Goal: Task Accomplishment & Management: Use online tool/utility

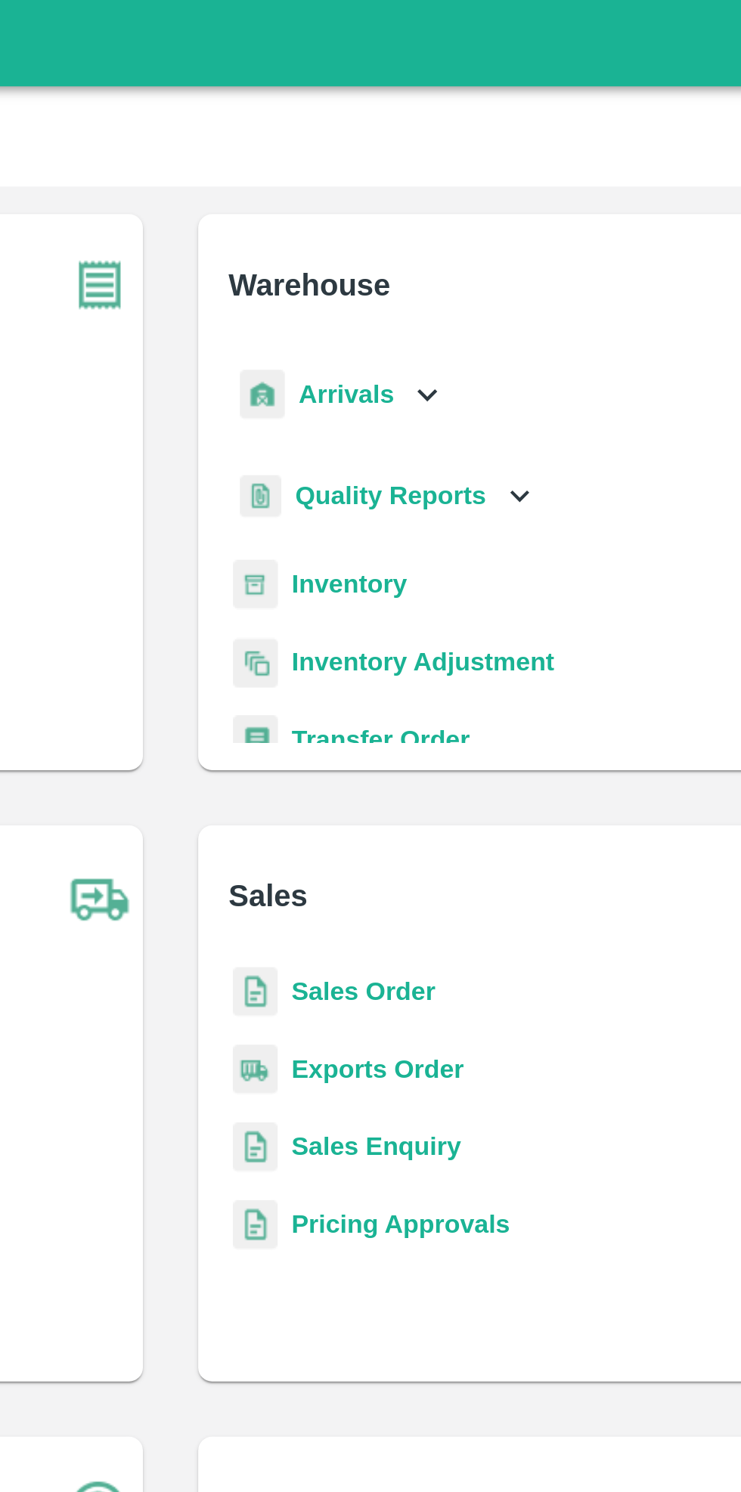
click at [466, 168] on div "Arrivals" at bounding box center [445, 173] width 94 height 34
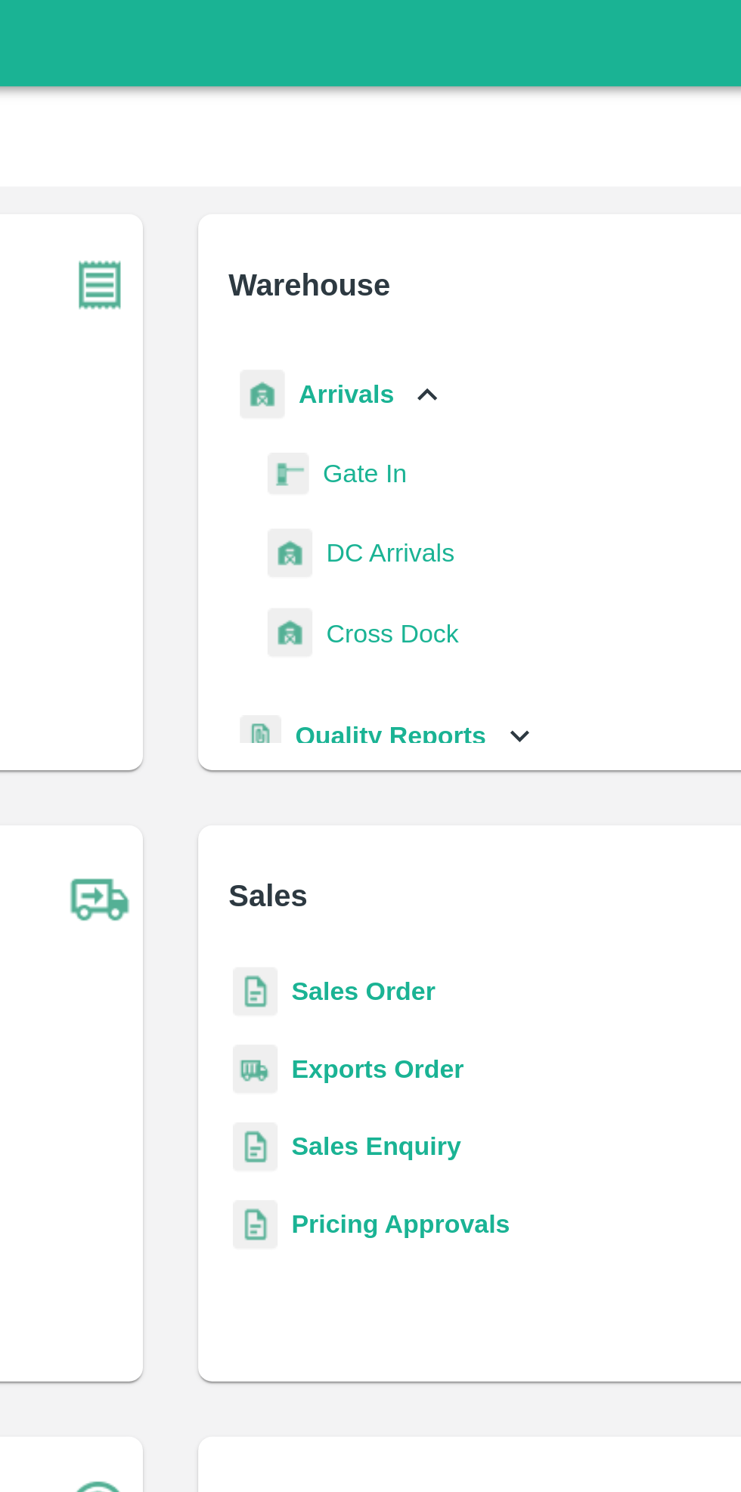
click at [479, 246] on span "DC Arrivals" at bounding box center [466, 242] width 56 height 17
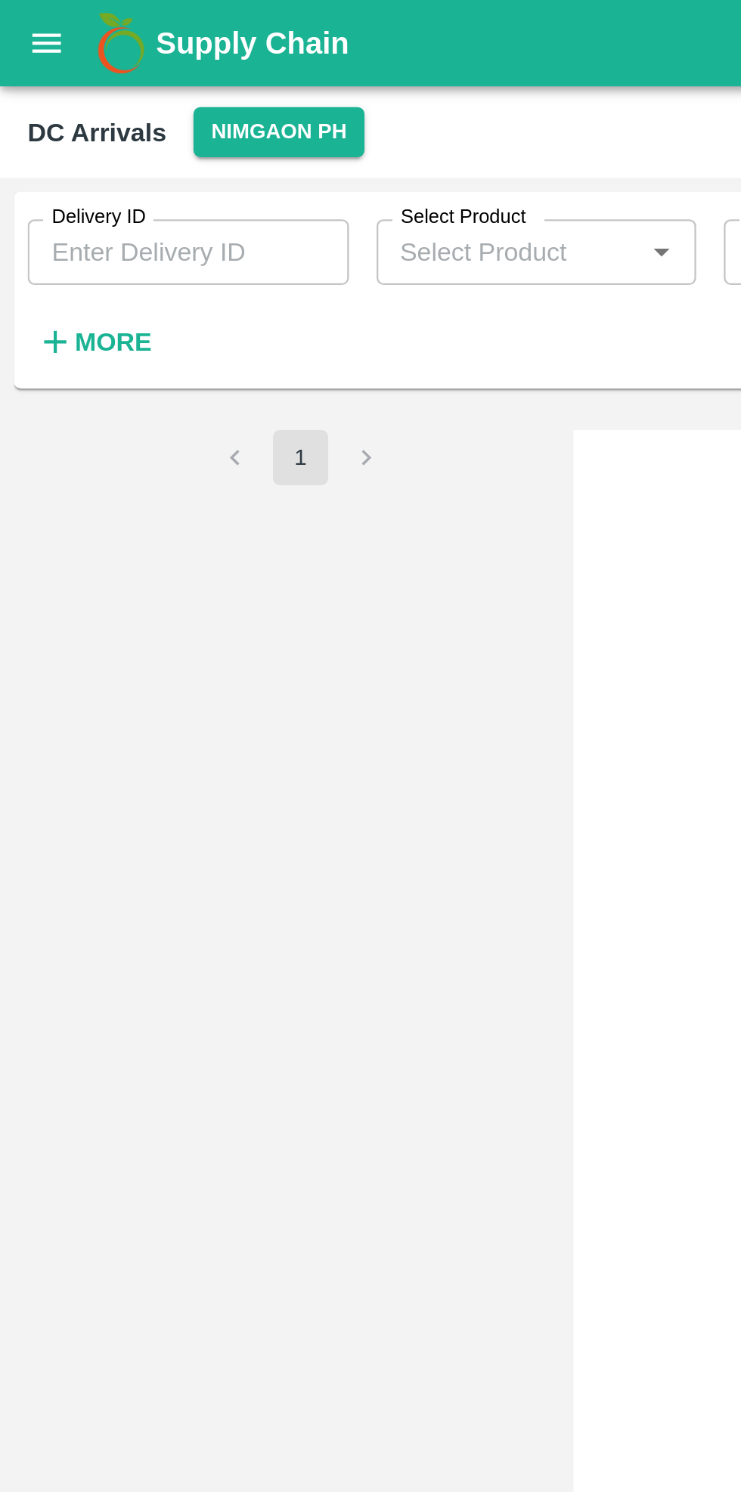
click at [41, 142] on h6 "More" at bounding box center [50, 150] width 34 height 20
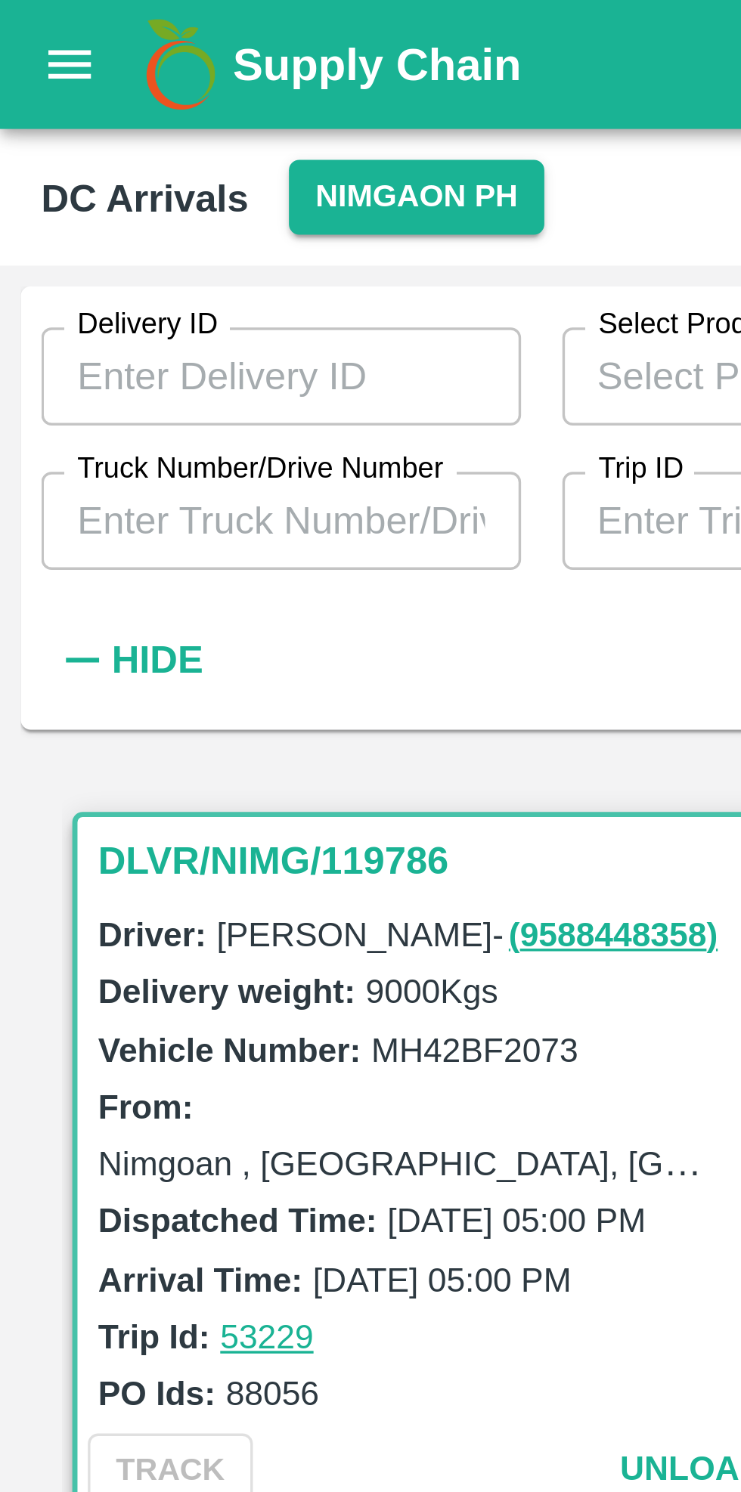
click at [102, 157] on input "Truck Number/Drive Number" at bounding box center [82, 152] width 141 height 29
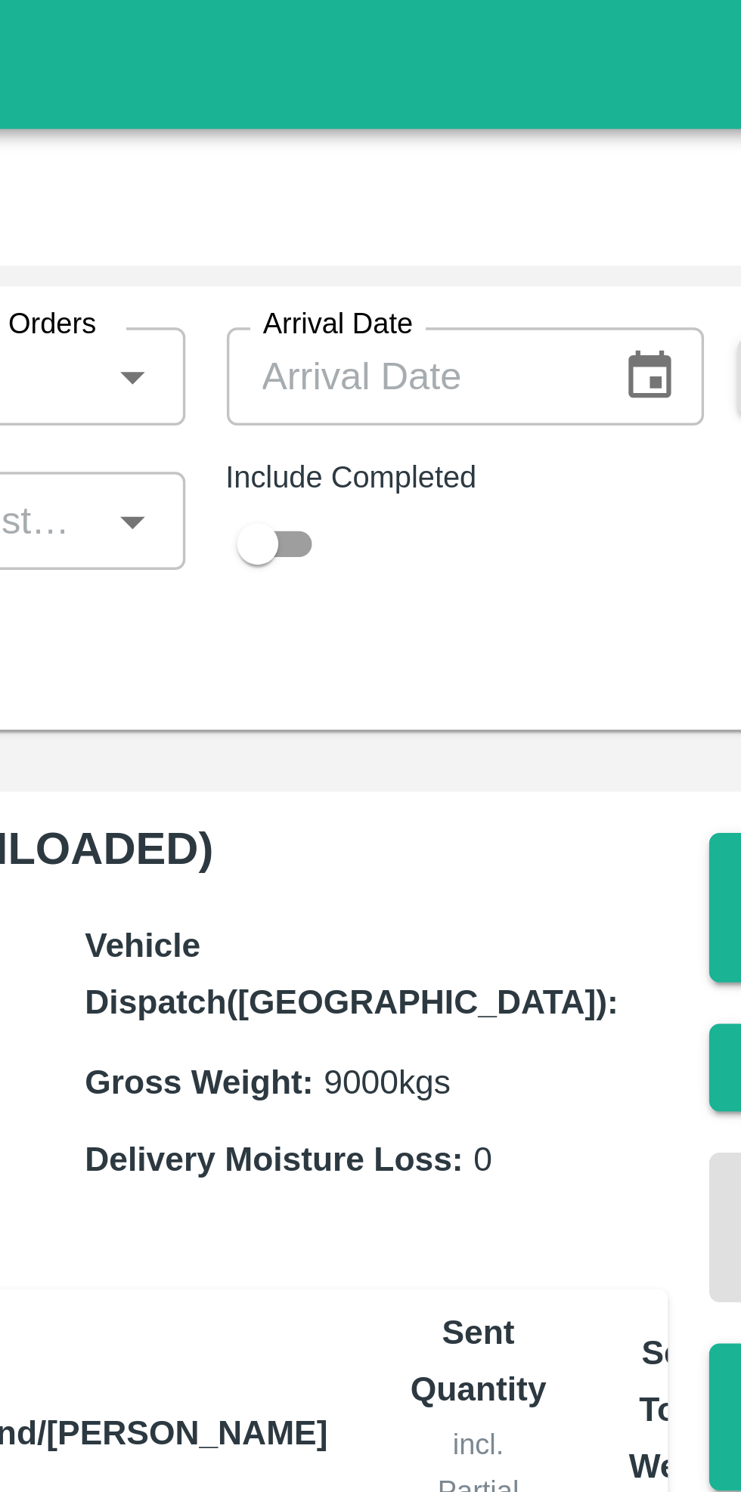
type input "4827"
click at [488, 160] on input "checkbox" at bounding box center [478, 159] width 54 height 18
checkbox input "true"
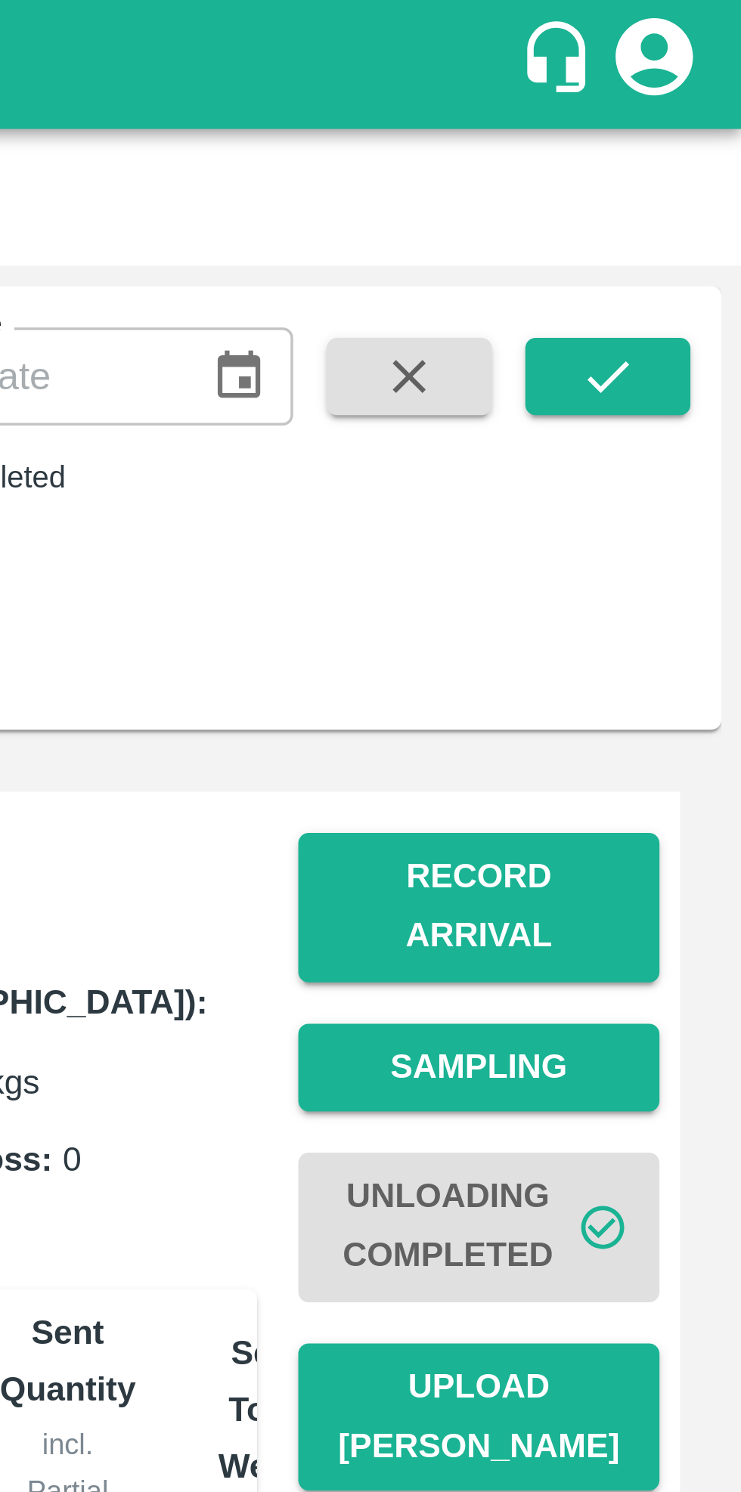
click at [699, 111] on icon "submit" at bounding box center [701, 110] width 17 height 17
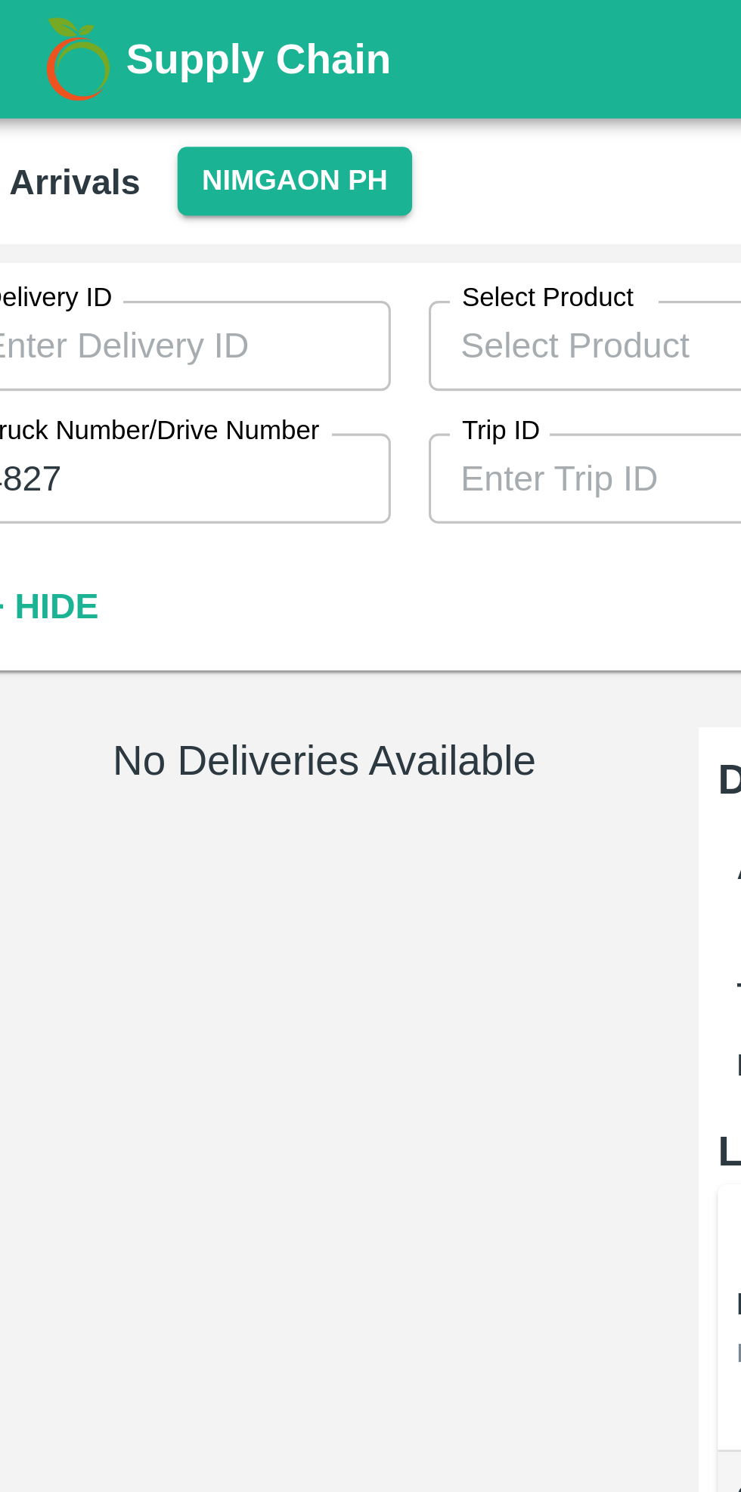
click at [118, 54] on button "Nimgaon PH" at bounding box center [122, 58] width 74 height 22
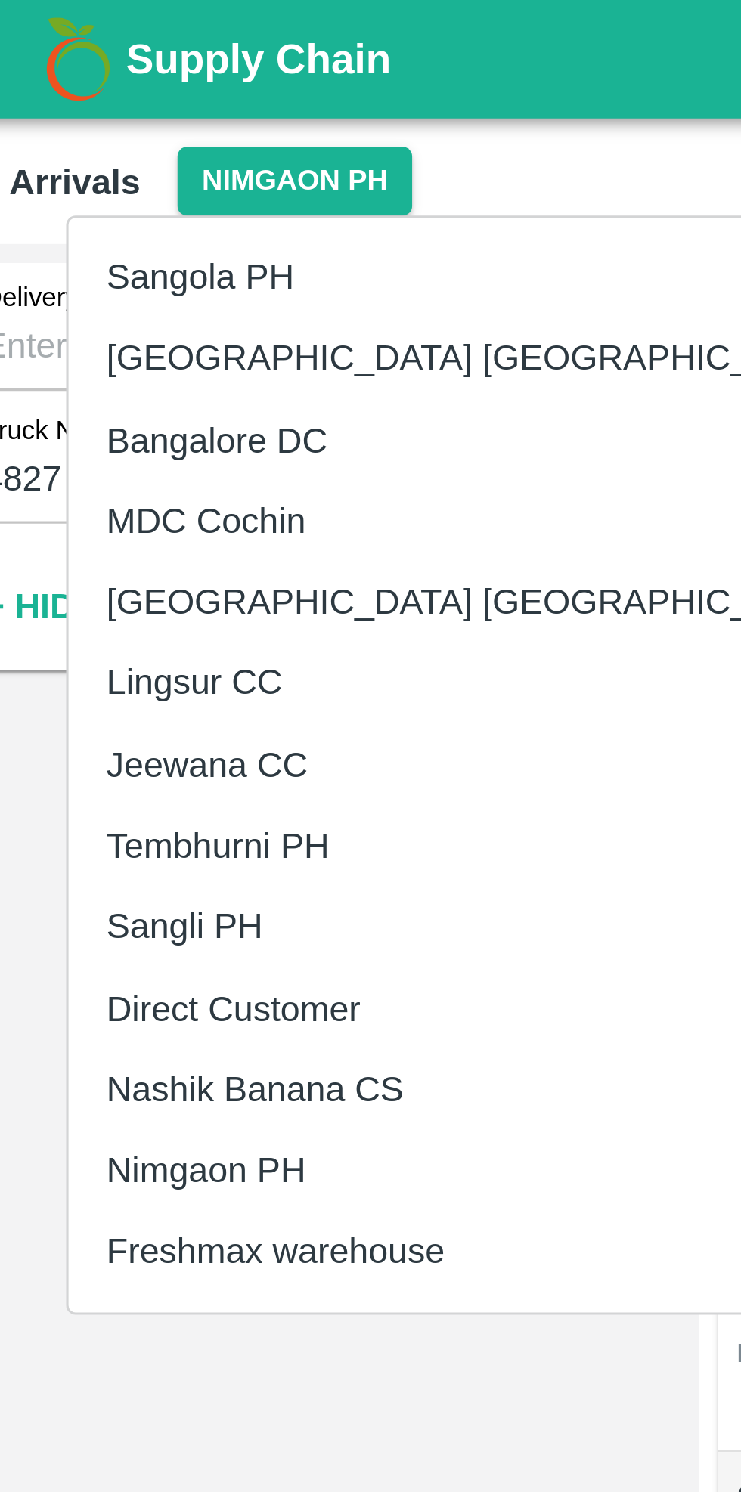
click at [125, 274] on li "Tembhurni PH" at bounding box center [180, 270] width 261 height 26
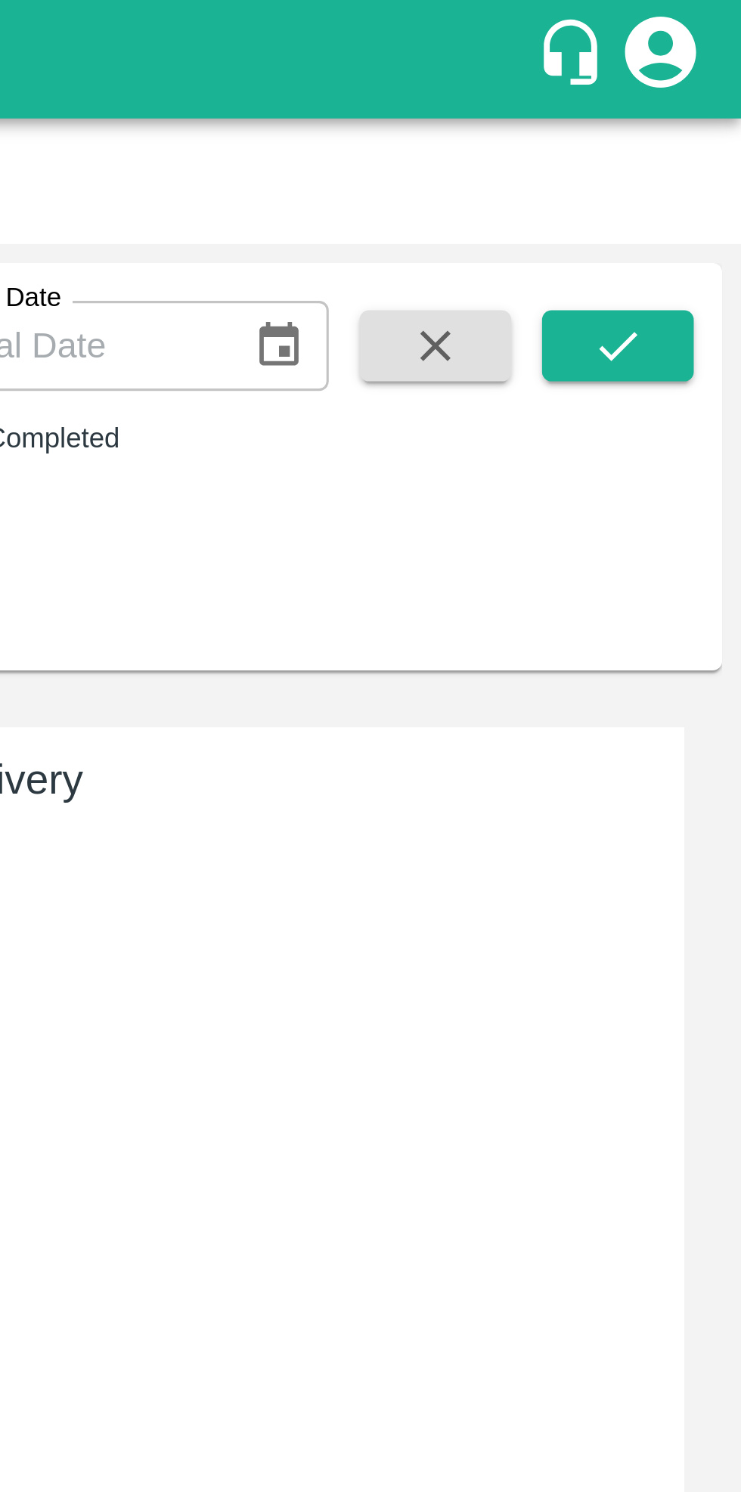
click at [700, 108] on icon "submit" at bounding box center [701, 110] width 17 height 17
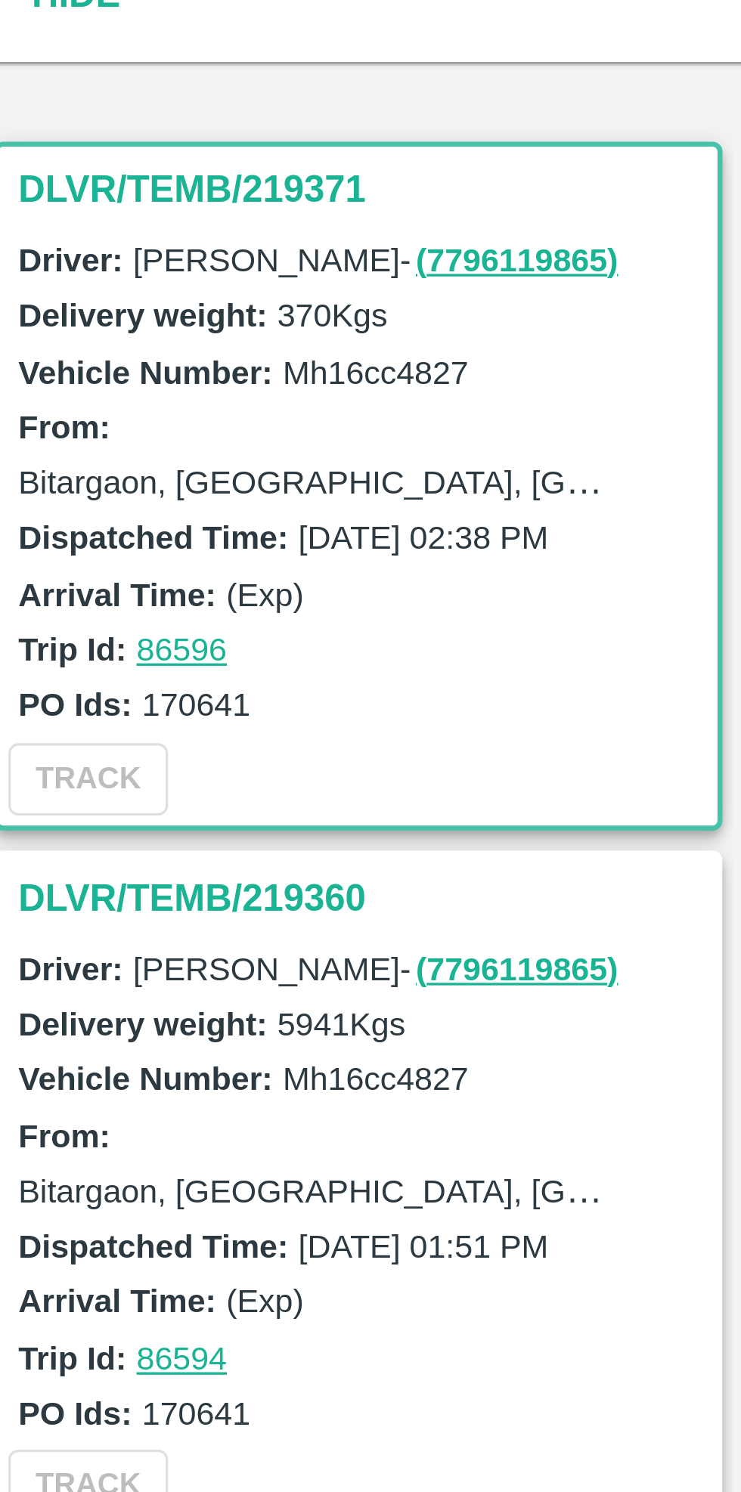
click at [108, 466] on h3 "DLVR/TEMB/219360" at bounding box center [134, 467] width 210 height 20
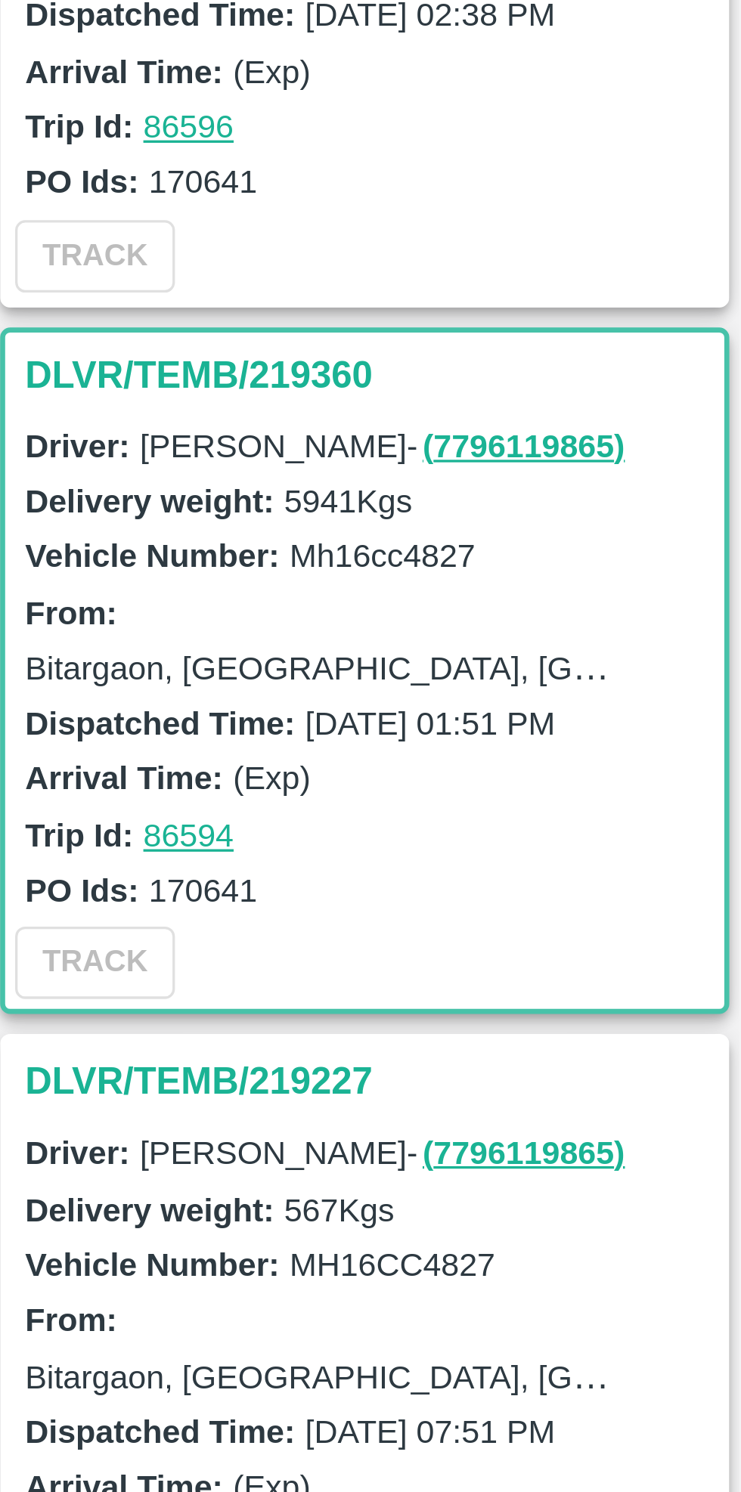
scroll to position [219, 0]
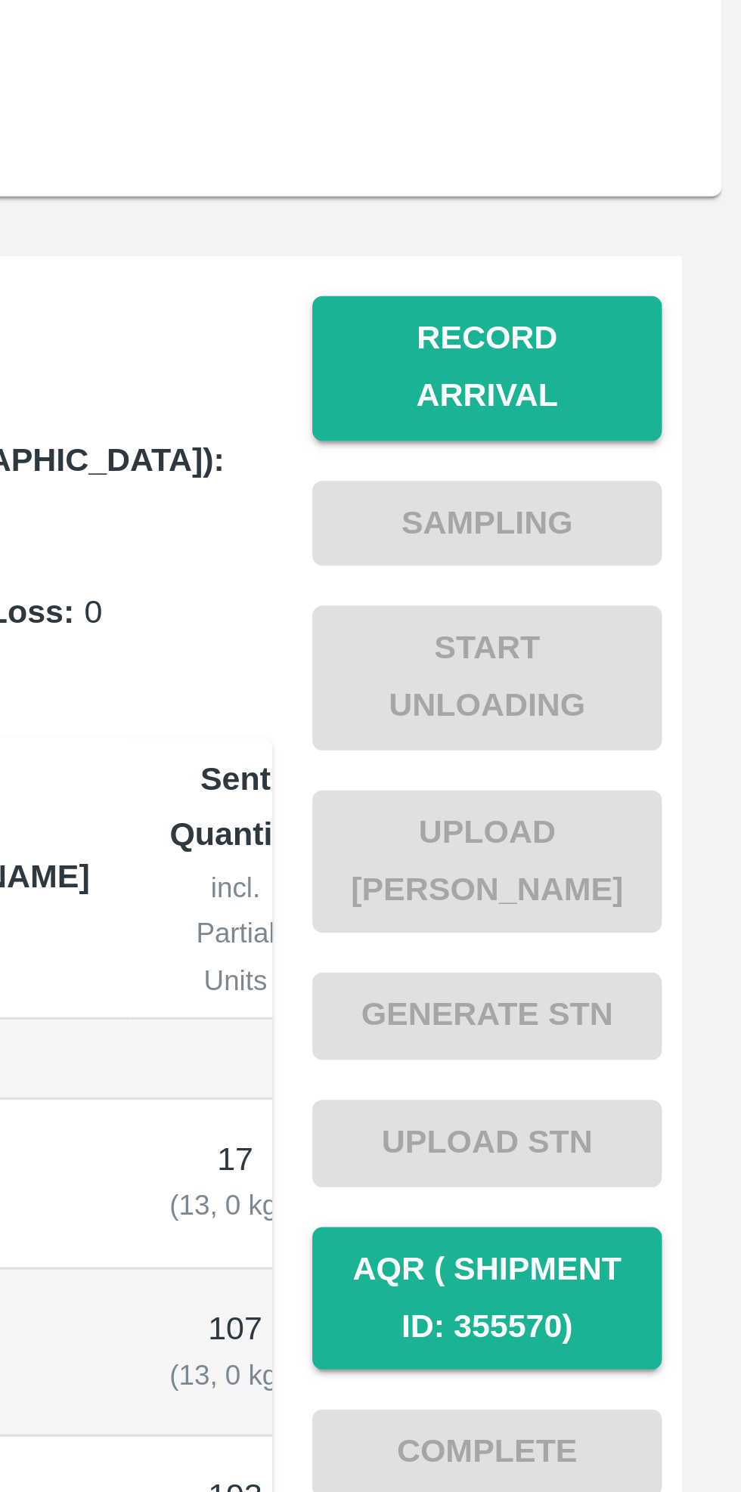
click at [665, 262] on button "Record Arrival" at bounding box center [664, 266] width 106 height 44
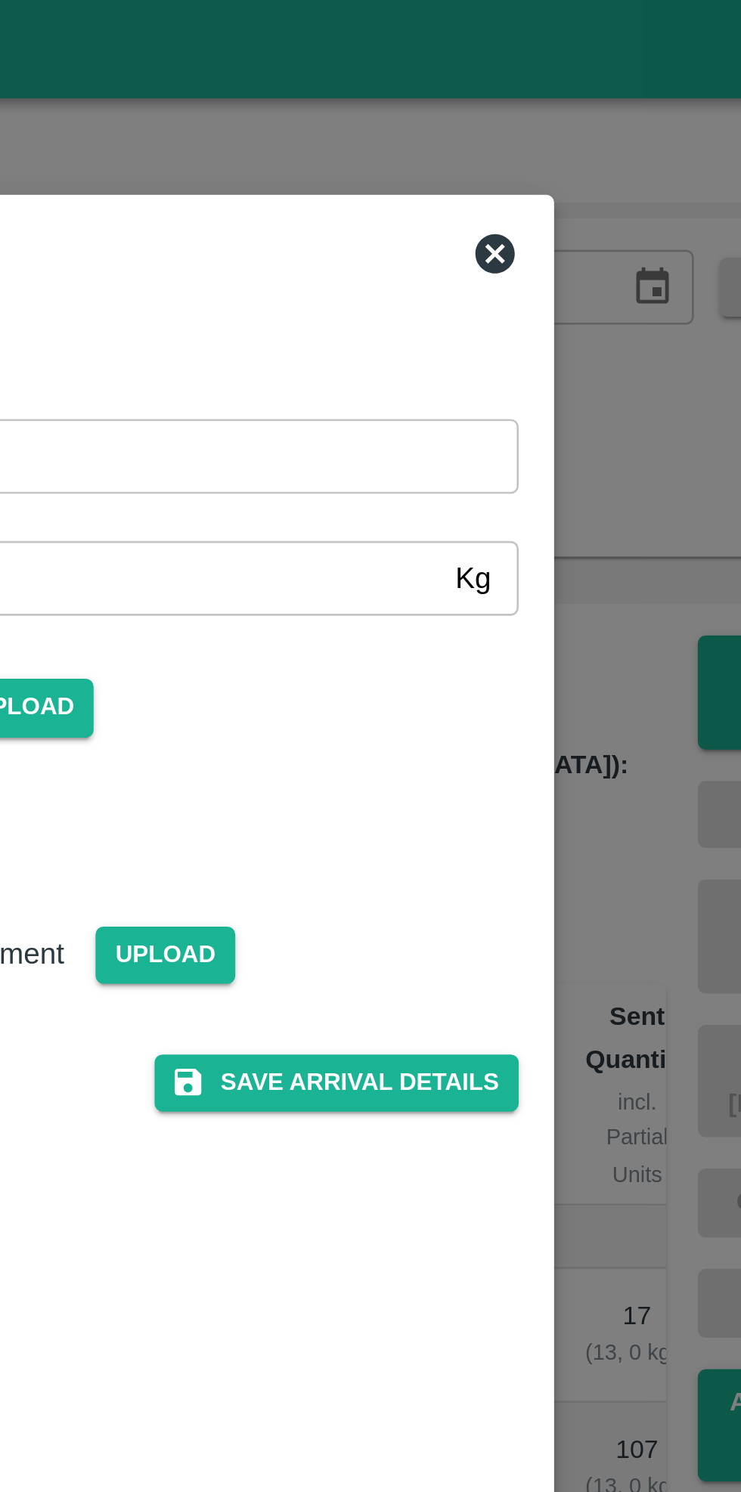
click at [534, 98] on icon at bounding box center [533, 97] width 18 height 18
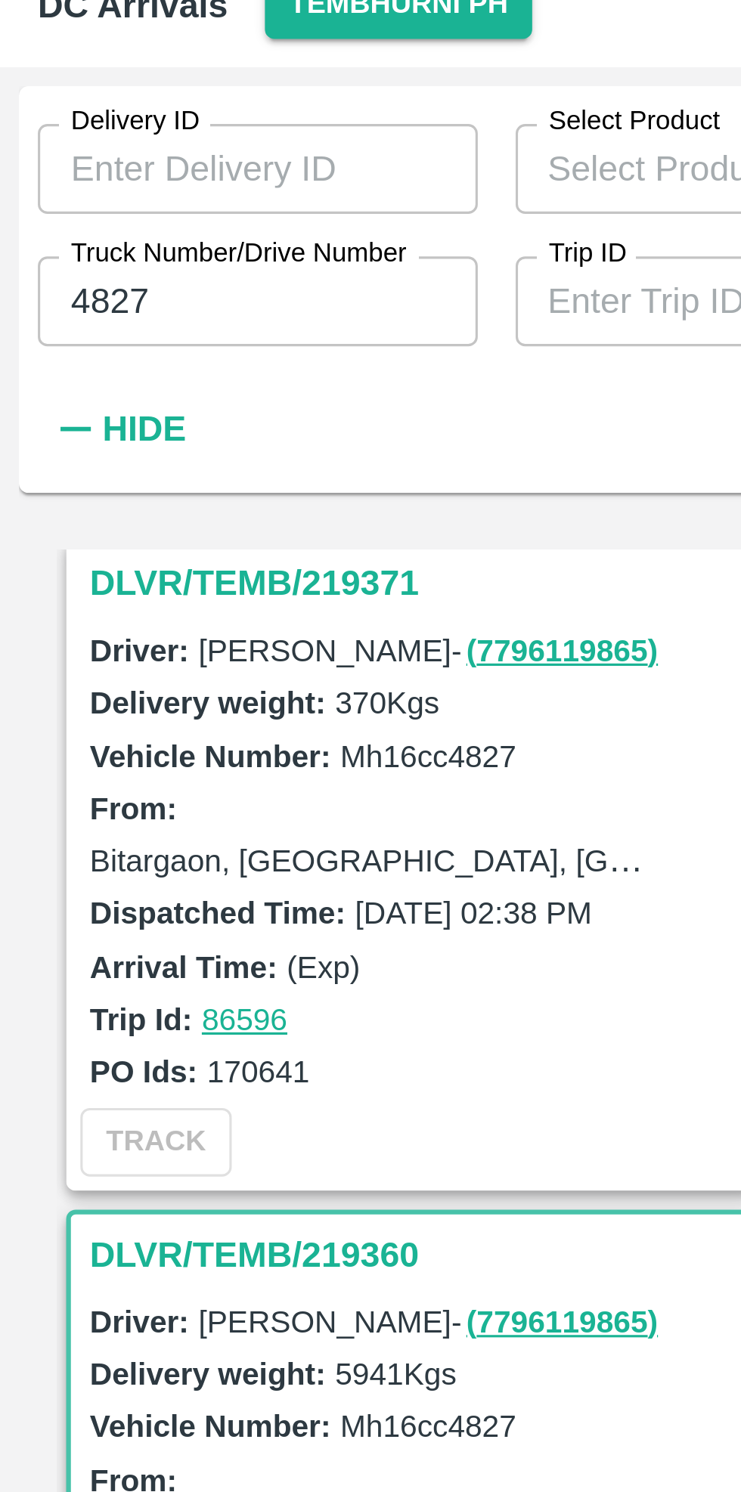
scroll to position [0, 0]
